Goal: Register for event/course

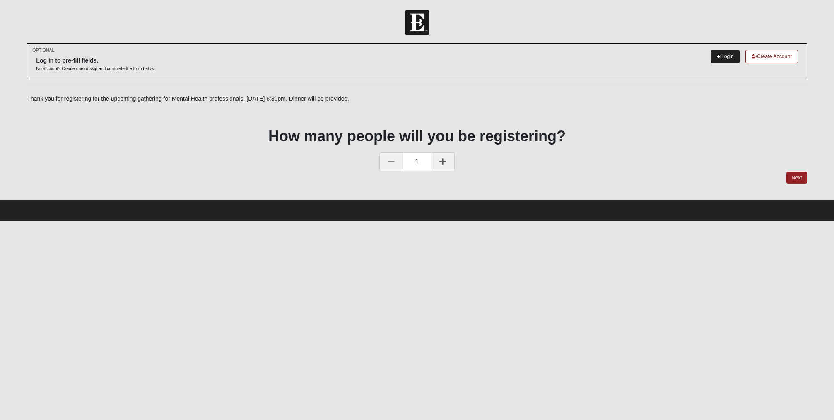
click at [718, 55] on icon at bounding box center [718, 56] width 5 height 5
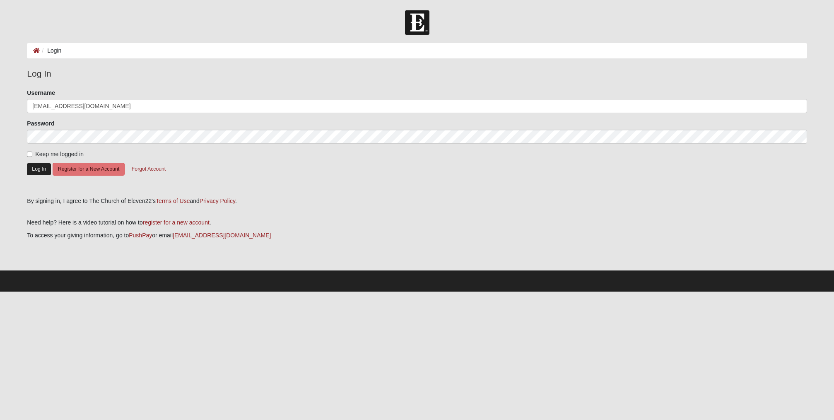
click at [39, 166] on button "Log In" at bounding box center [39, 169] width 24 height 12
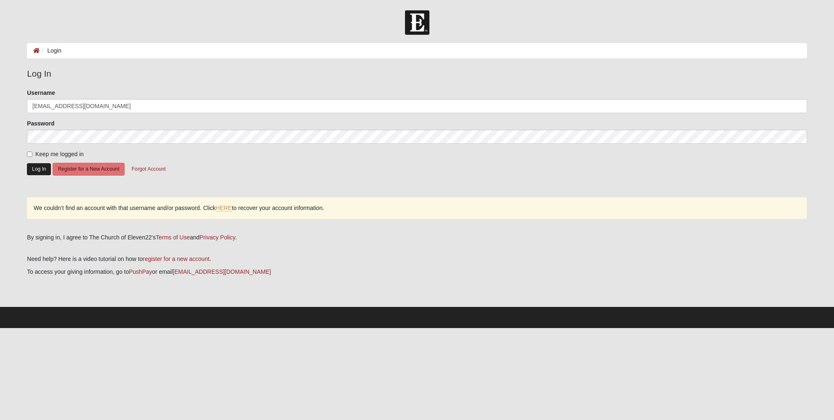
click at [44, 168] on button "Log In" at bounding box center [39, 169] width 24 height 12
click at [102, 108] on input "[EMAIL_ADDRESS][DOMAIN_NAME]" at bounding box center [416, 106] width 779 height 14
type input "m"
type input "s"
click at [66, 107] on input "mmbcaro53" at bounding box center [416, 106] width 779 height 14
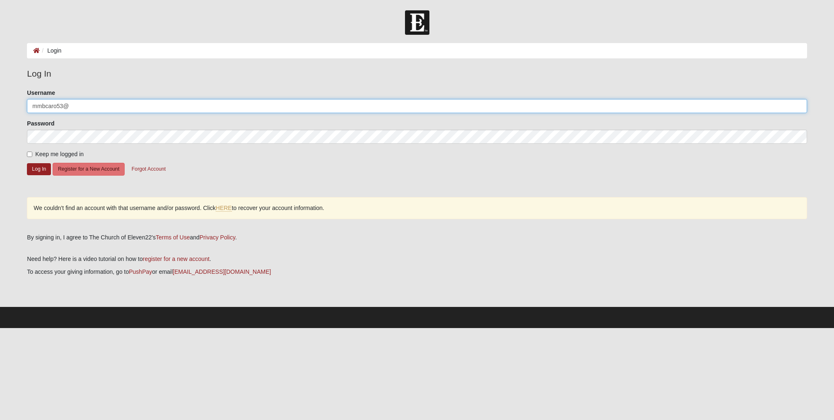
type input "[EMAIL_ADDRESS][DOMAIN_NAME]"
click at [235, 159] on form "Please correct the following: Username mmbcaro53@gmail.com Password Keep me log…" at bounding box center [416, 140] width 779 height 103
click at [39, 168] on button "Log In" at bounding box center [39, 169] width 24 height 12
drag, startPoint x: 98, startPoint y: 103, endPoint x: 61, endPoint y: 102, distance: 36.9
click at [61, 102] on input "[EMAIL_ADDRESS][DOMAIN_NAME]" at bounding box center [416, 106] width 779 height 14
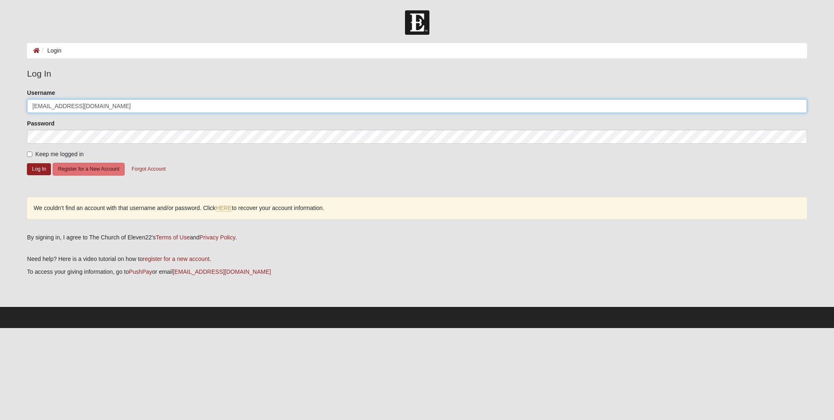
click at [99, 109] on input "[EMAIL_ADDRESS][DOMAIN_NAME]" at bounding box center [416, 106] width 779 height 14
drag, startPoint x: 101, startPoint y: 105, endPoint x: 22, endPoint y: 107, distance: 79.9
click at [22, 107] on div "Please correct the following: Username mmbcaro53@gmail.com Password Keep me log…" at bounding box center [417, 158] width 792 height 139
type input "sjwcandt@gmail.com"
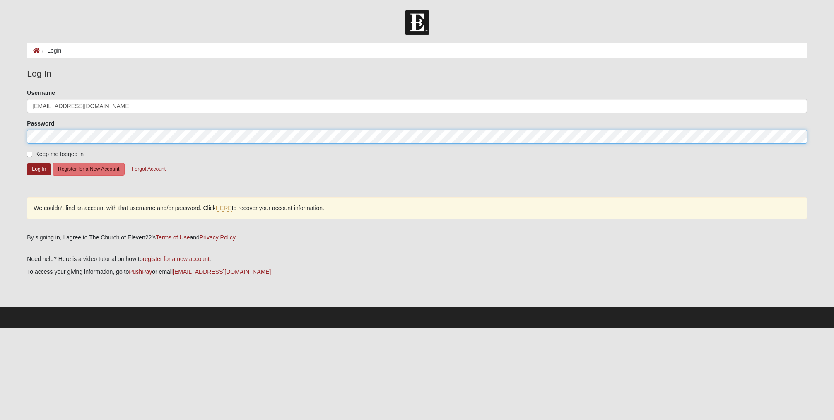
click at [22, 135] on div "Please correct the following: Username sjwcandt@gmail.com Password Keep me logg…" at bounding box center [417, 158] width 792 height 139
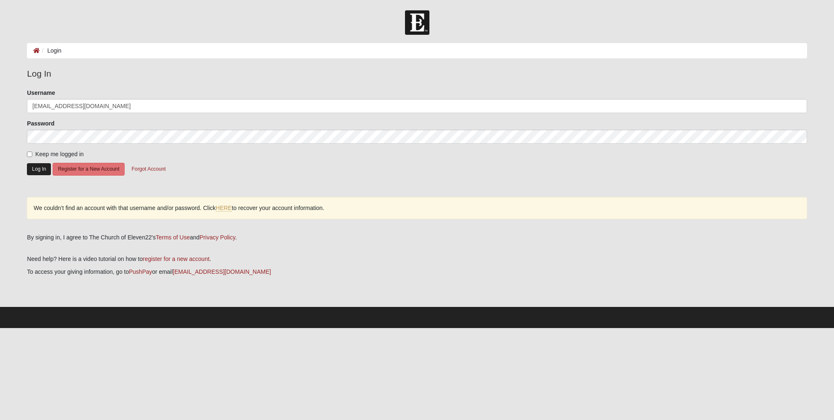
click at [39, 167] on button "Log In" at bounding box center [39, 169] width 24 height 12
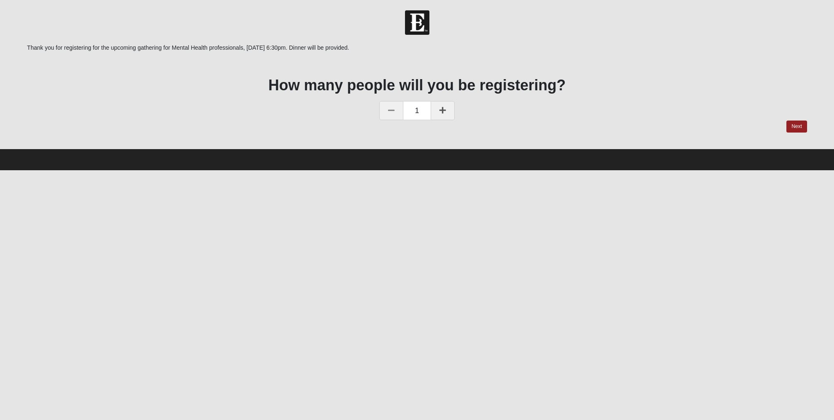
click at [442, 110] on icon at bounding box center [442, 109] width 7 height 7
click at [795, 126] on link "Next" at bounding box center [796, 126] width 20 height 12
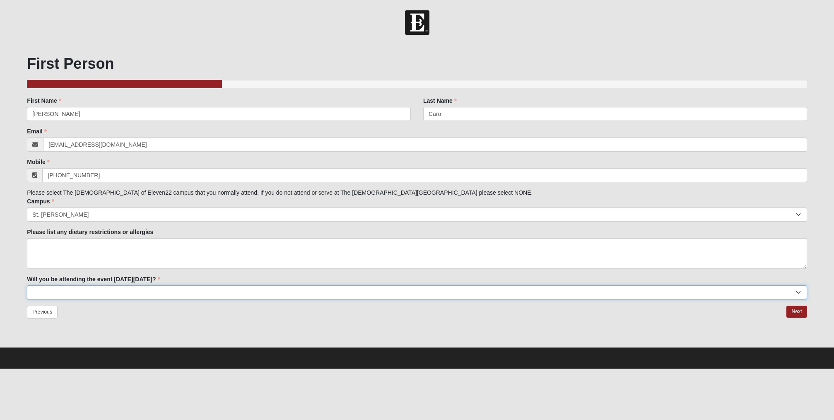
select select "Yes"
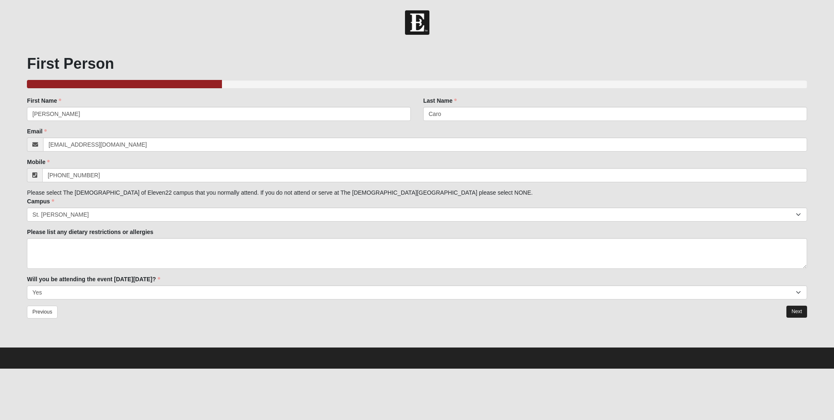
click at [799, 310] on link "Next" at bounding box center [796, 311] width 20 height 12
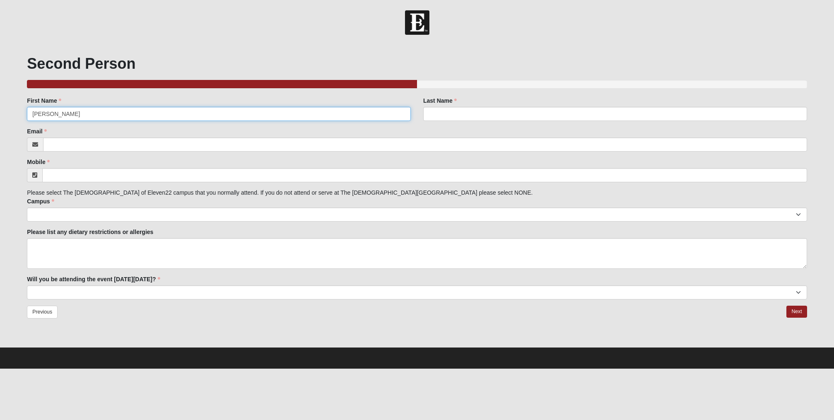
type input "[PERSON_NAME]"
type input "Caro"
type input "[EMAIL_ADDRESS][DOMAIN_NAME]"
click at [91, 176] on input "Mobile" at bounding box center [424, 175] width 764 height 14
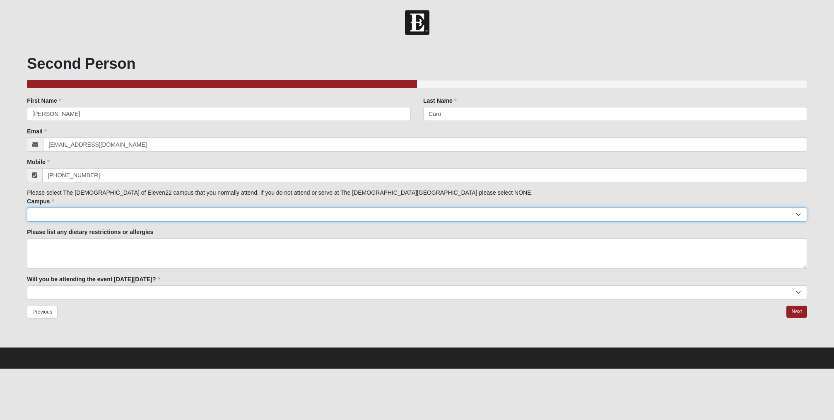
type input "[PHONE_NUMBER]"
select select "11"
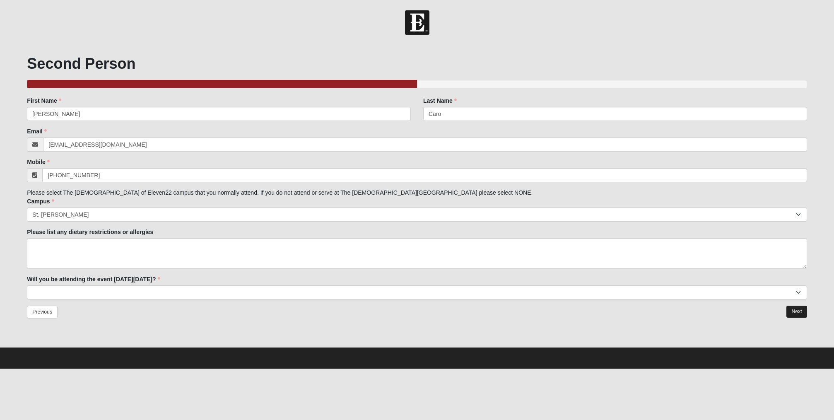
click at [796, 310] on link "Next" at bounding box center [796, 311] width 20 height 12
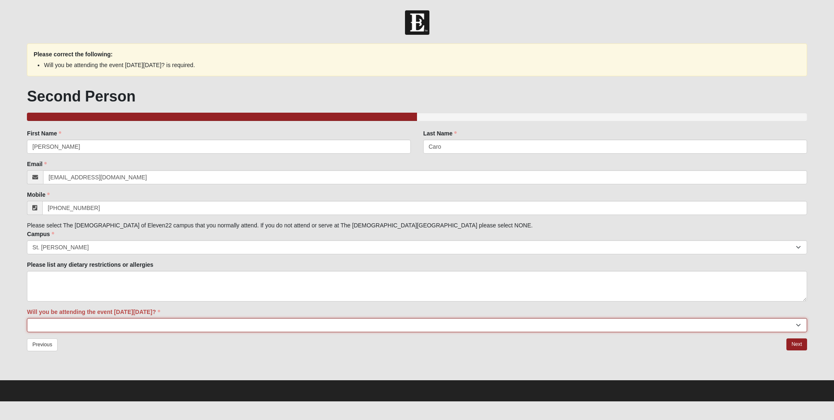
select select "Maybe"
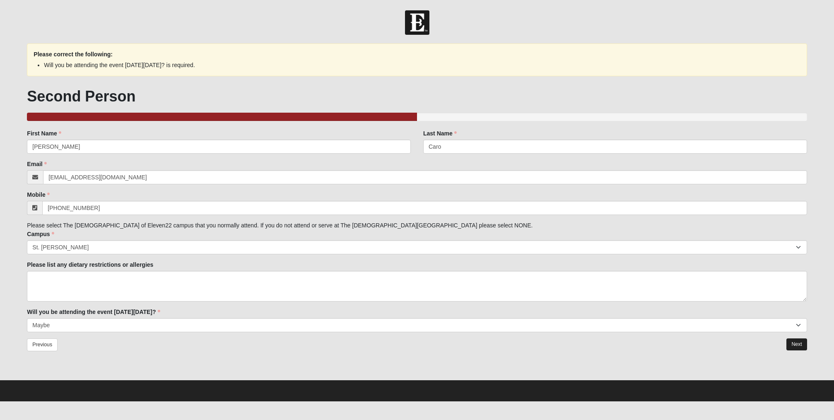
click at [798, 344] on link "Next" at bounding box center [796, 344] width 20 height 12
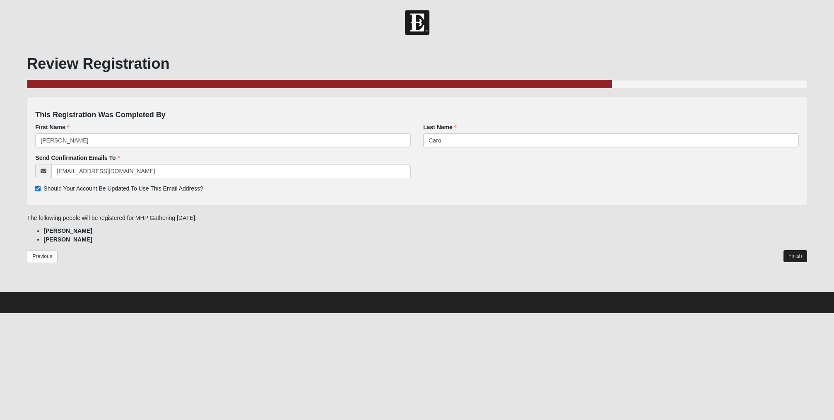
click at [796, 255] on link "Finish" at bounding box center [795, 256] width 24 height 12
